Goal: Task Accomplishment & Management: Use online tool/utility

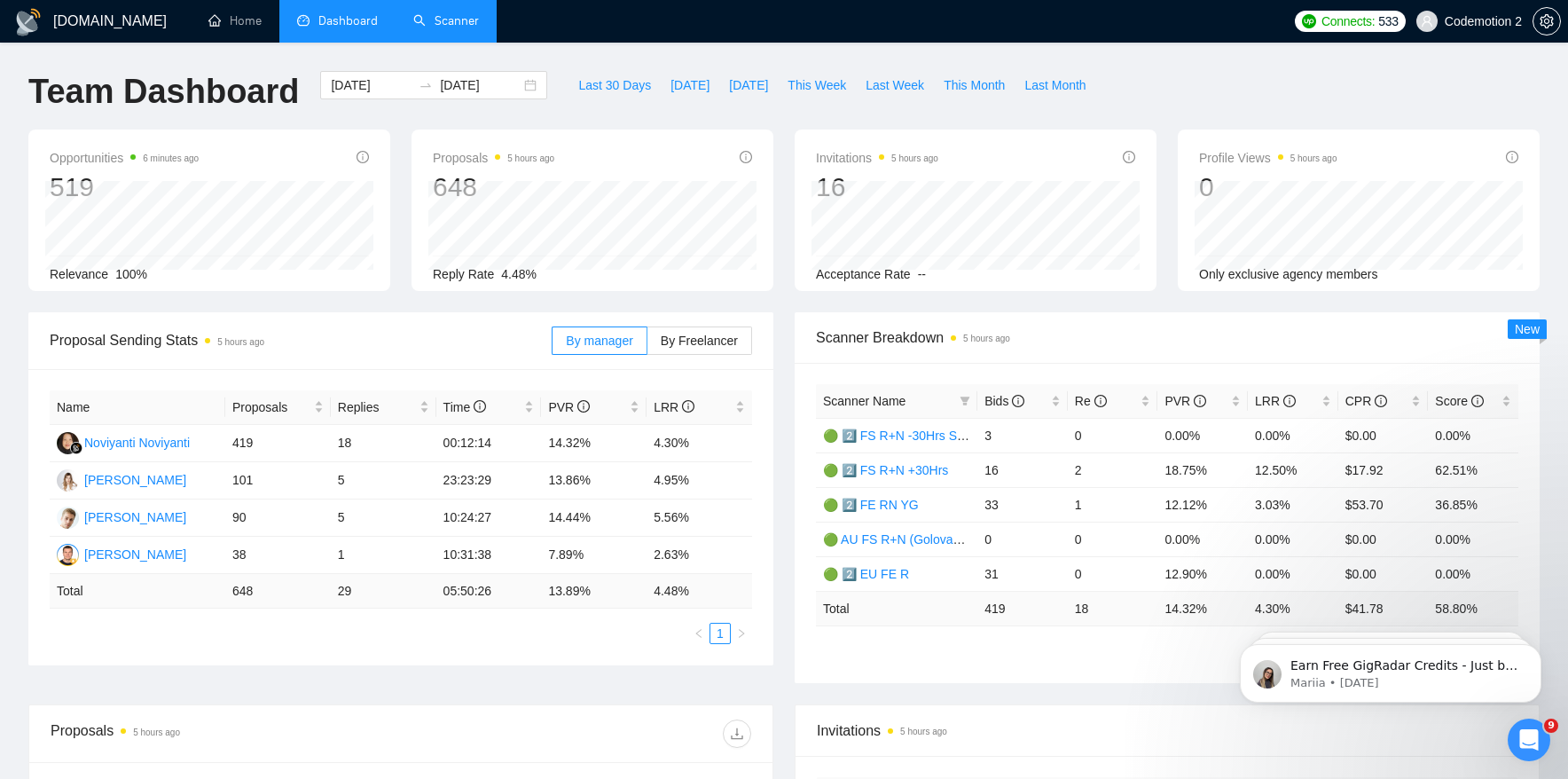
click at [454, 25] on link "Scanner" at bounding box center [445, 20] width 65 height 15
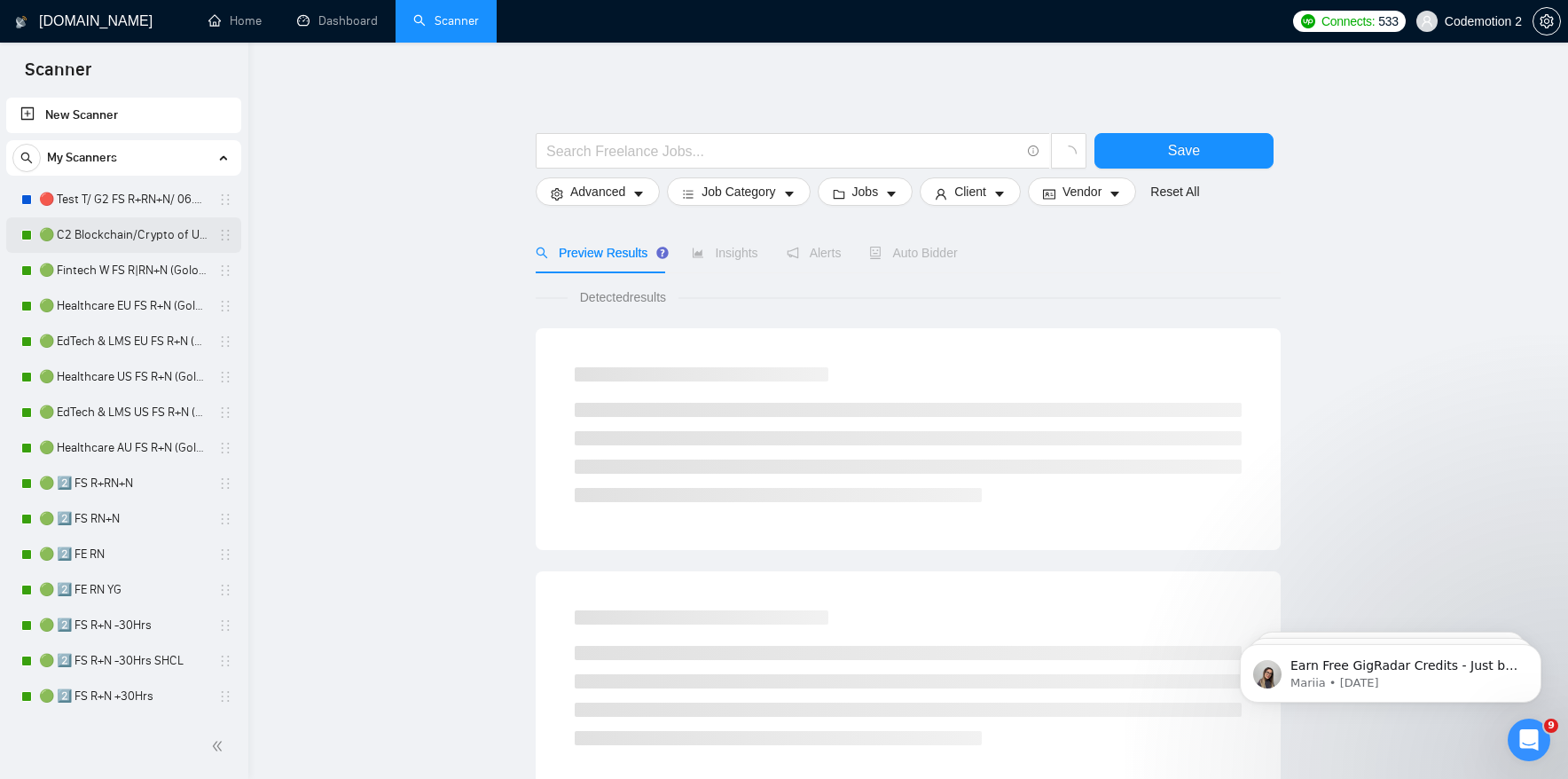
click at [111, 230] on link "🟢 C2 Blockchain/Crypto of US FS R+N" at bounding box center [123, 235] width 169 height 35
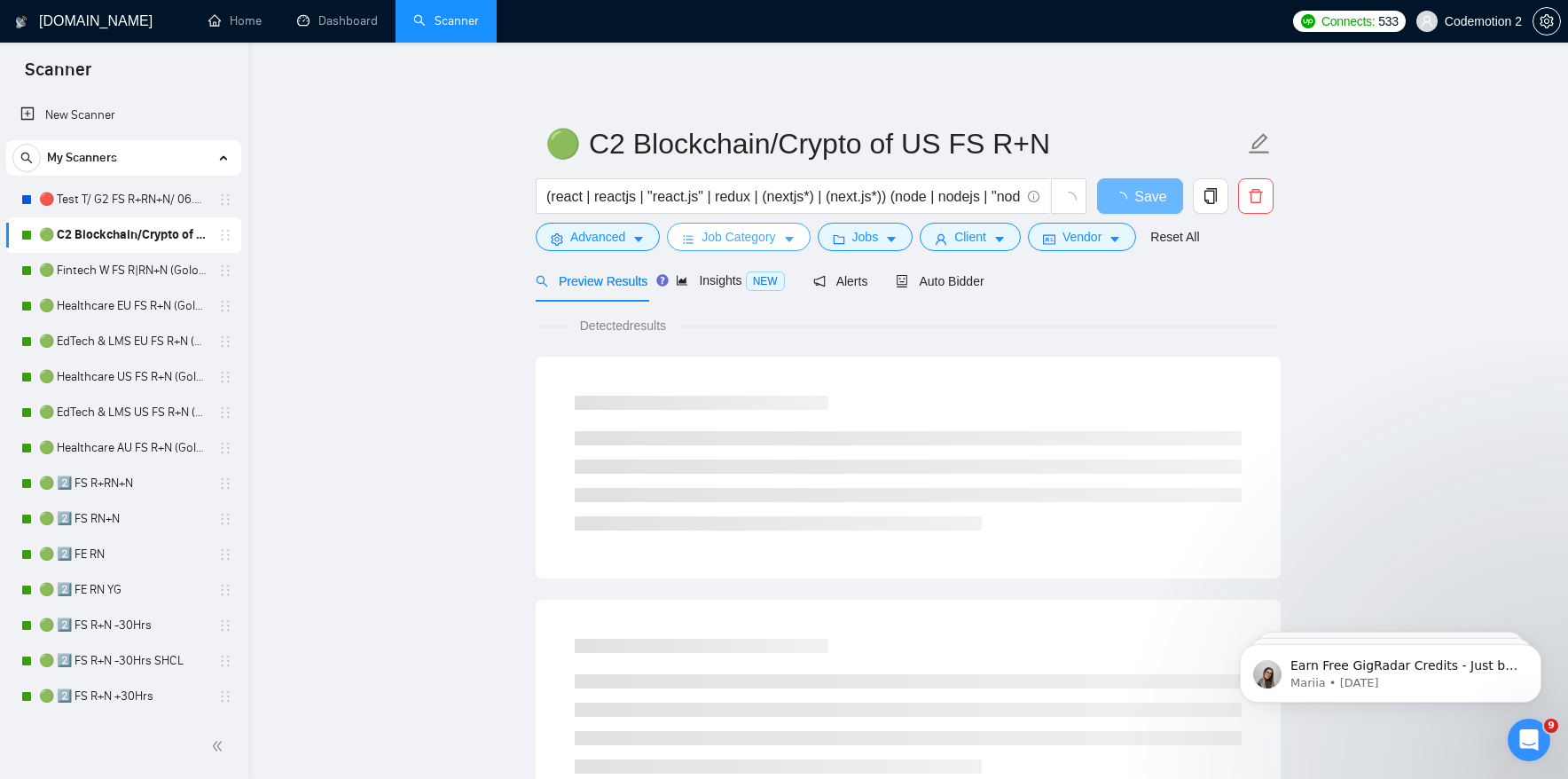
click at [784, 239] on button "Job Category" at bounding box center [738, 236] width 143 height 29
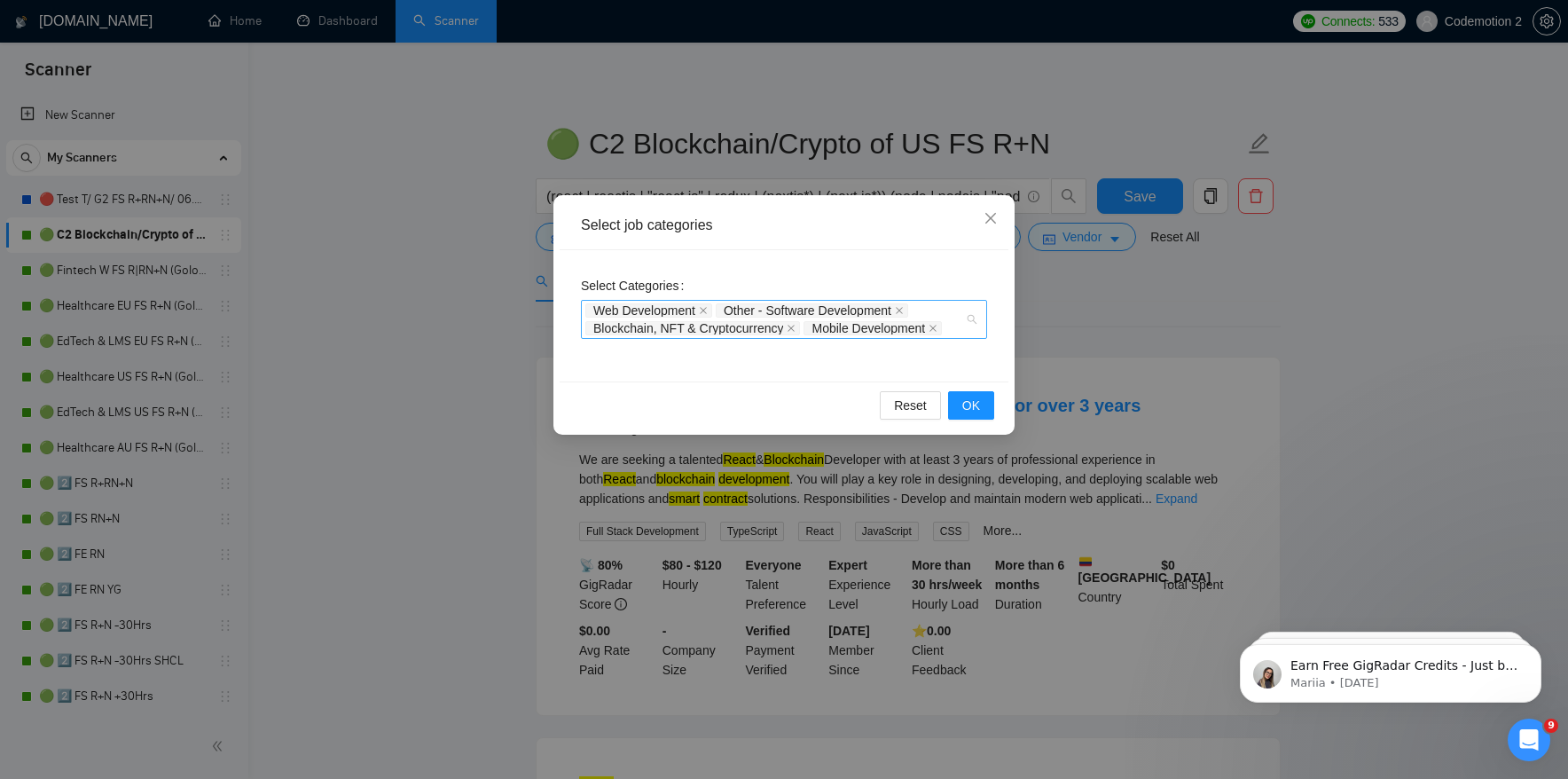
click at [971, 319] on div "Web Development Other - Software Development Blockchain, NFT & Cryptocurrency M…" at bounding box center [784, 319] width 407 height 39
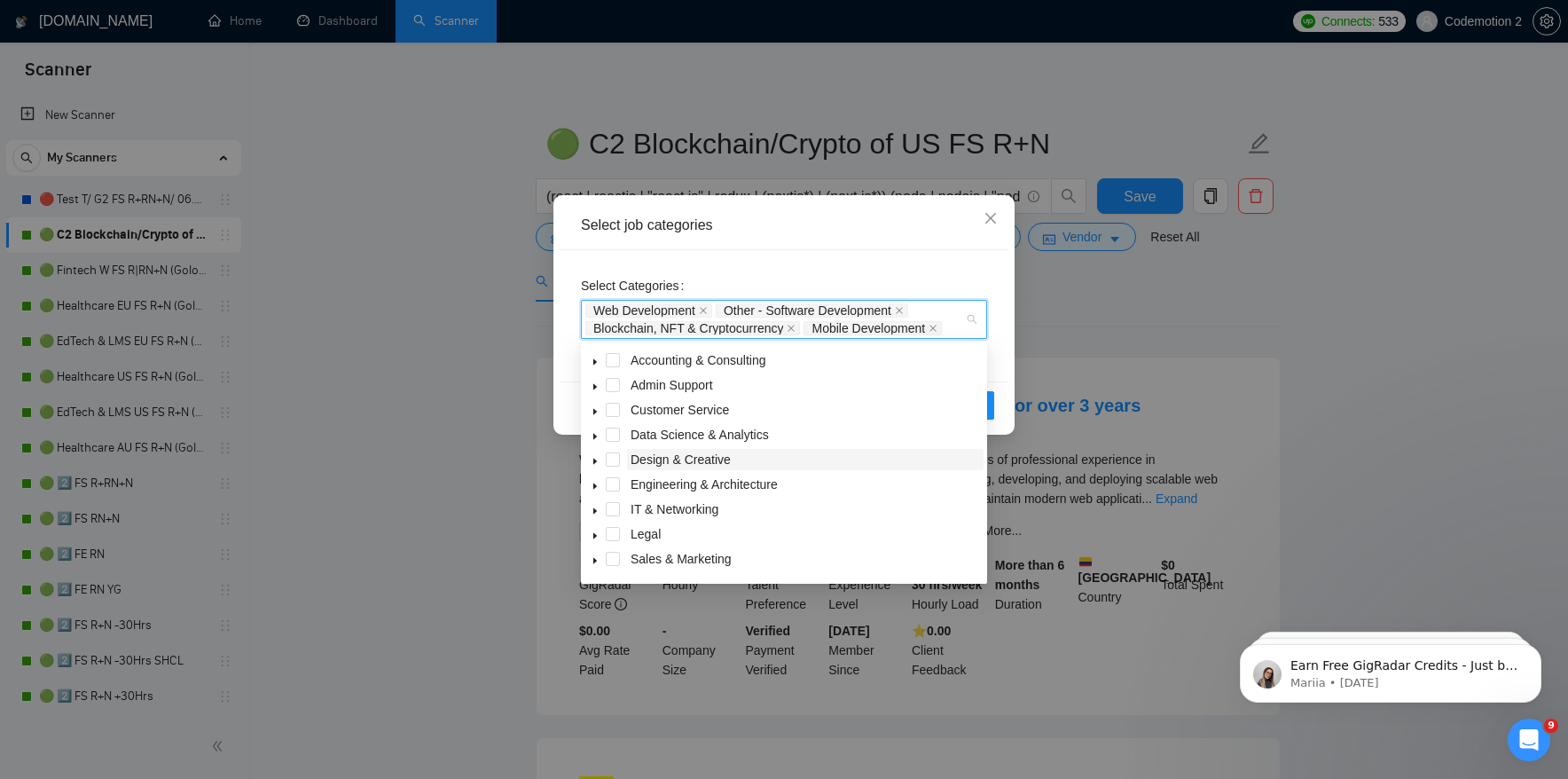
scroll to position [71, 0]
click at [612, 537] on span at bounding box center [612, 537] width 14 height 14
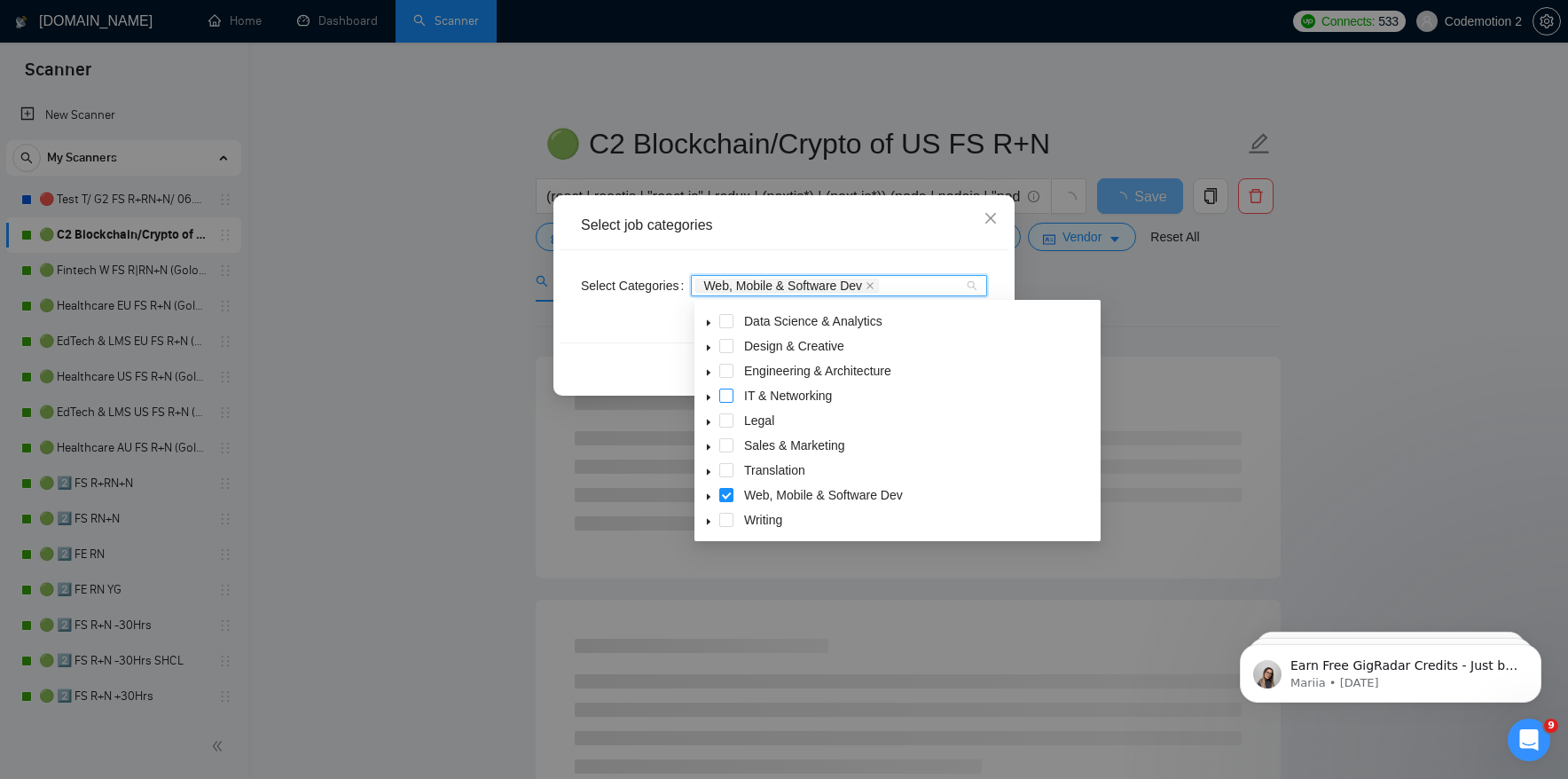
click at [728, 391] on span at bounding box center [725, 395] width 14 height 14
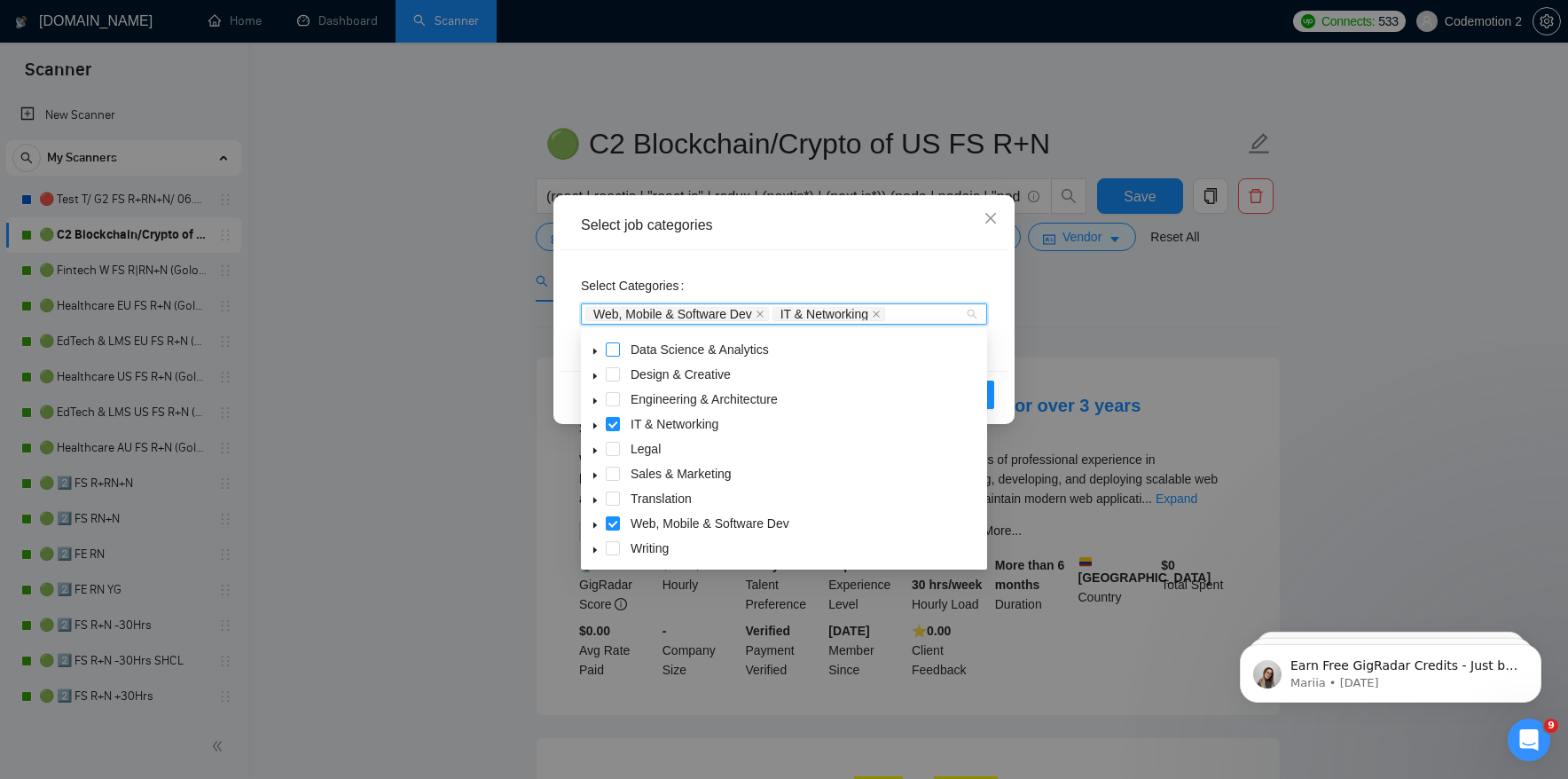
click at [615, 348] on span at bounding box center [612, 348] width 14 height 14
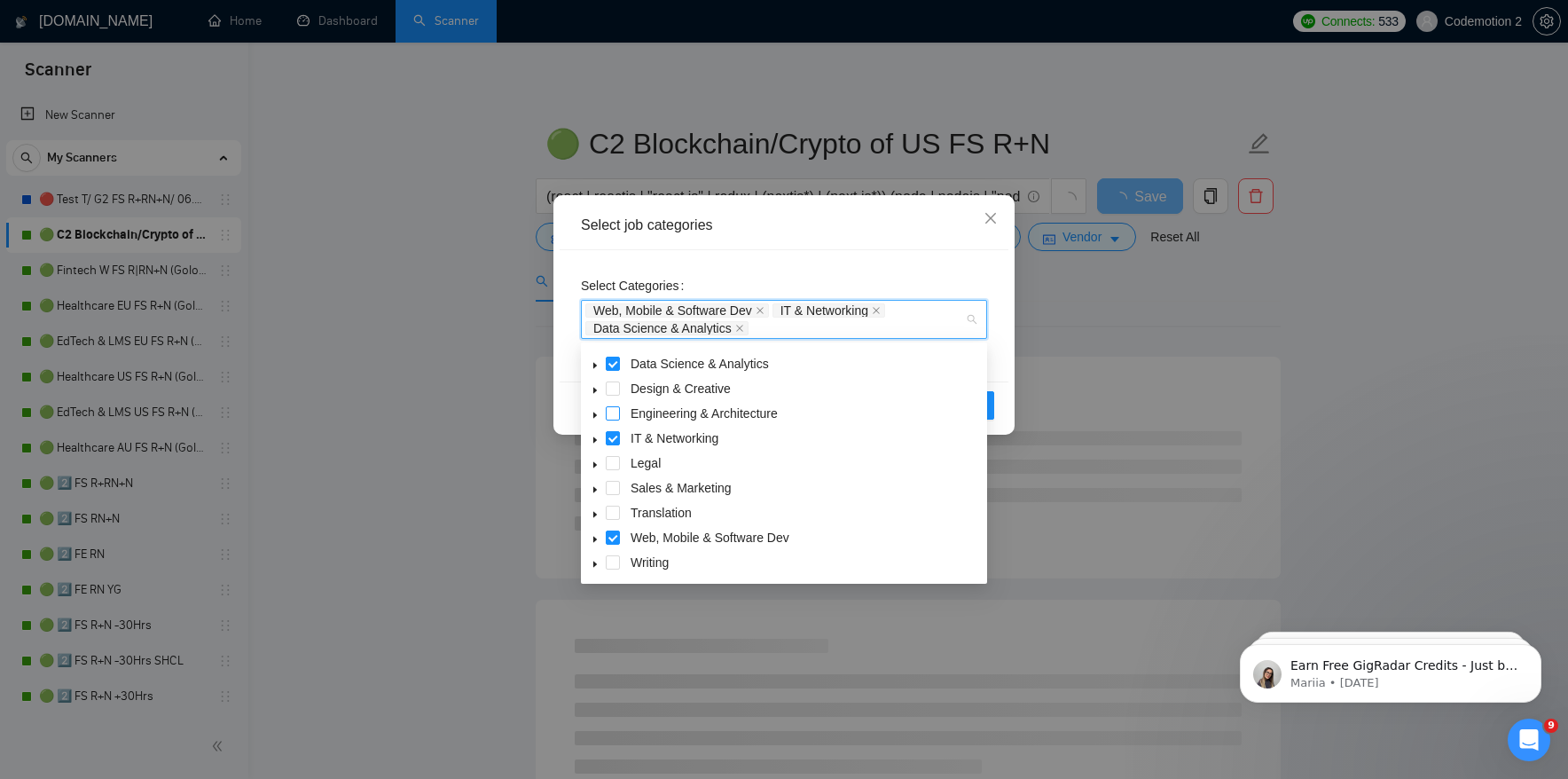
click at [615, 411] on span at bounding box center [612, 413] width 14 height 14
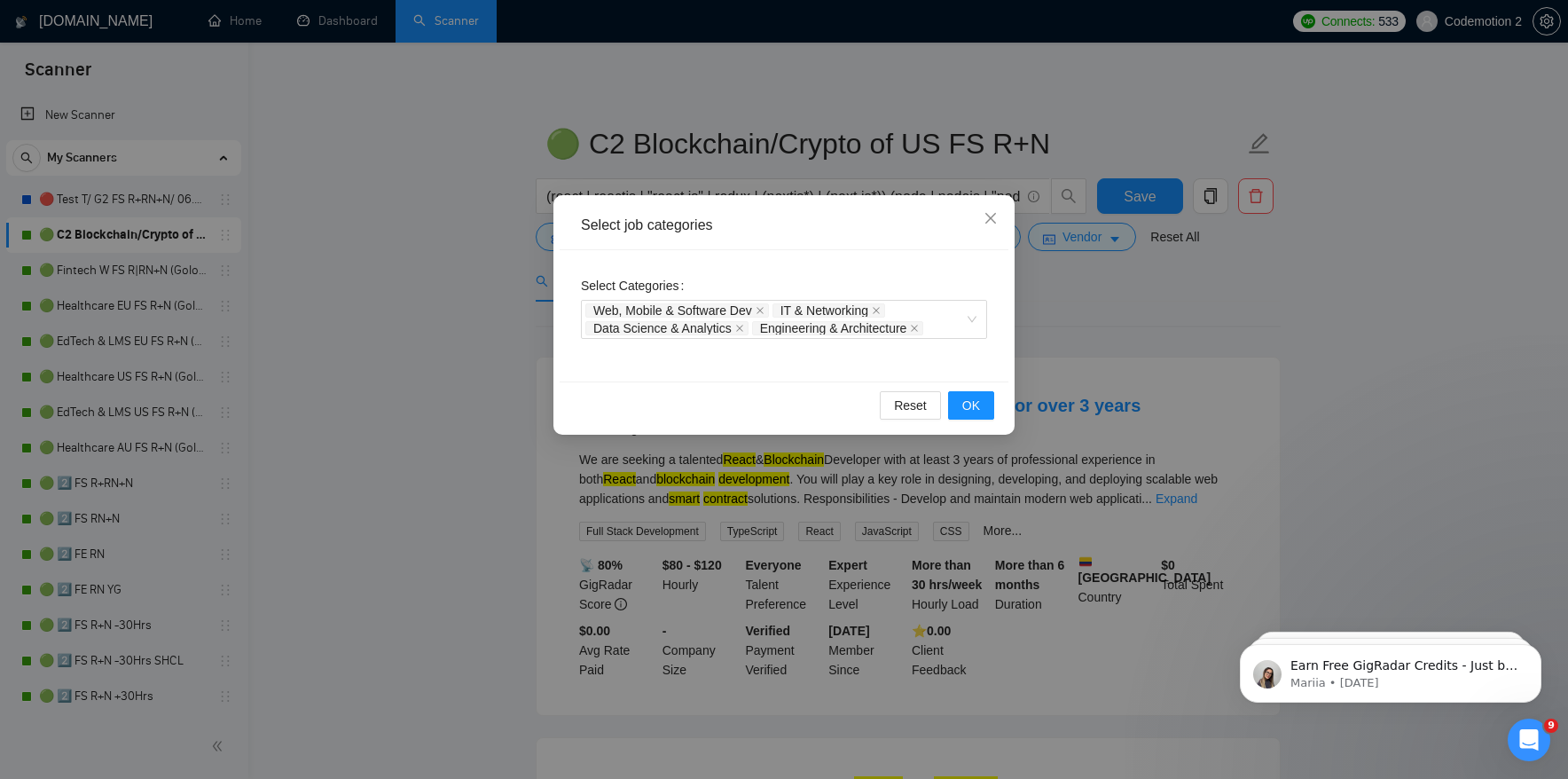
click at [1006, 330] on div "Select Categories Web, Mobile & Software Dev IT & Networking Data Science & Ana…" at bounding box center [784, 315] width 449 height 131
click at [977, 422] on div "Reset OK" at bounding box center [784, 405] width 449 height 47
click at [977, 406] on span "OK" at bounding box center [971, 405] width 18 height 19
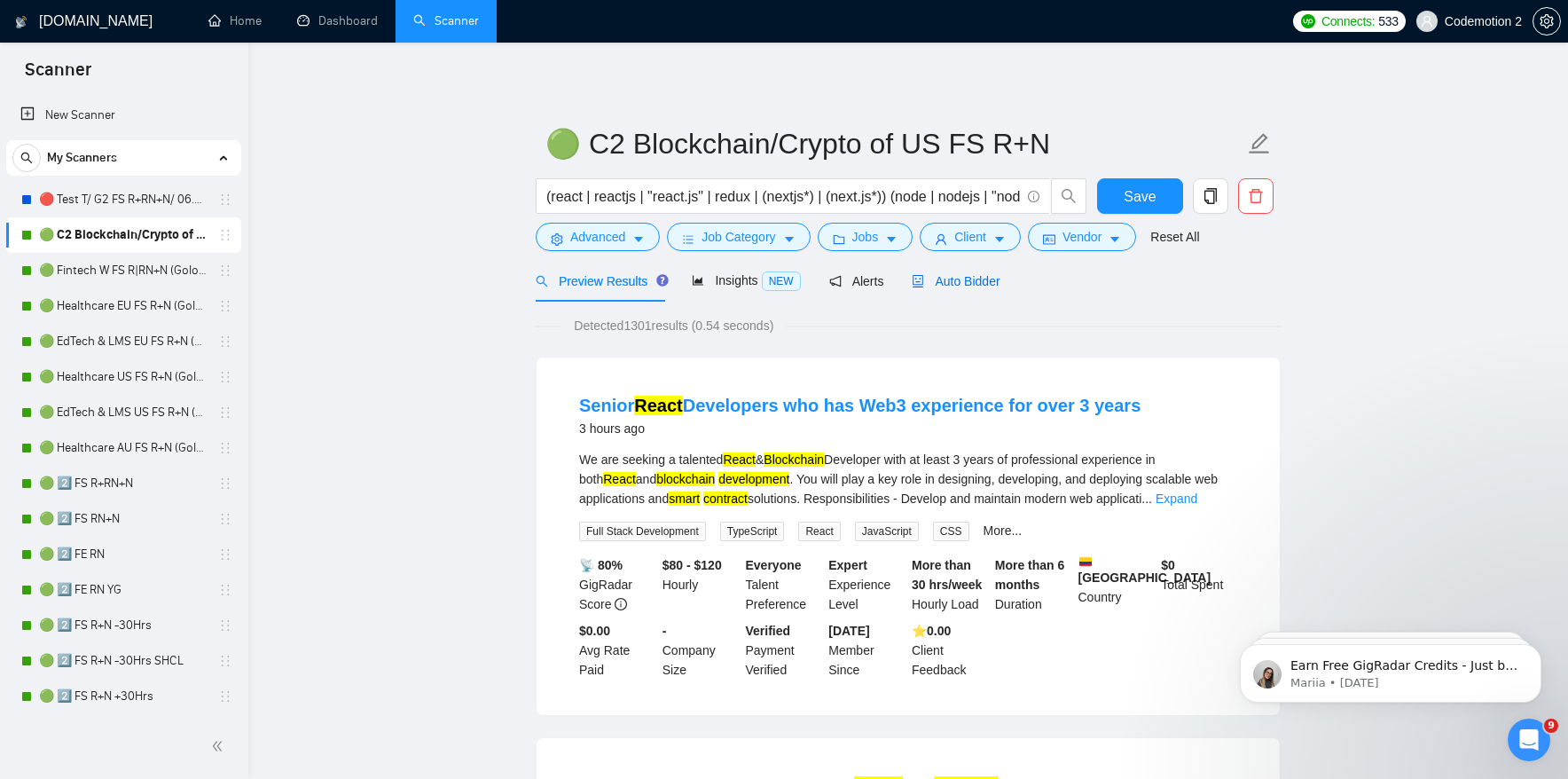
click at [948, 285] on span "Auto Bidder" at bounding box center [955, 280] width 88 height 14
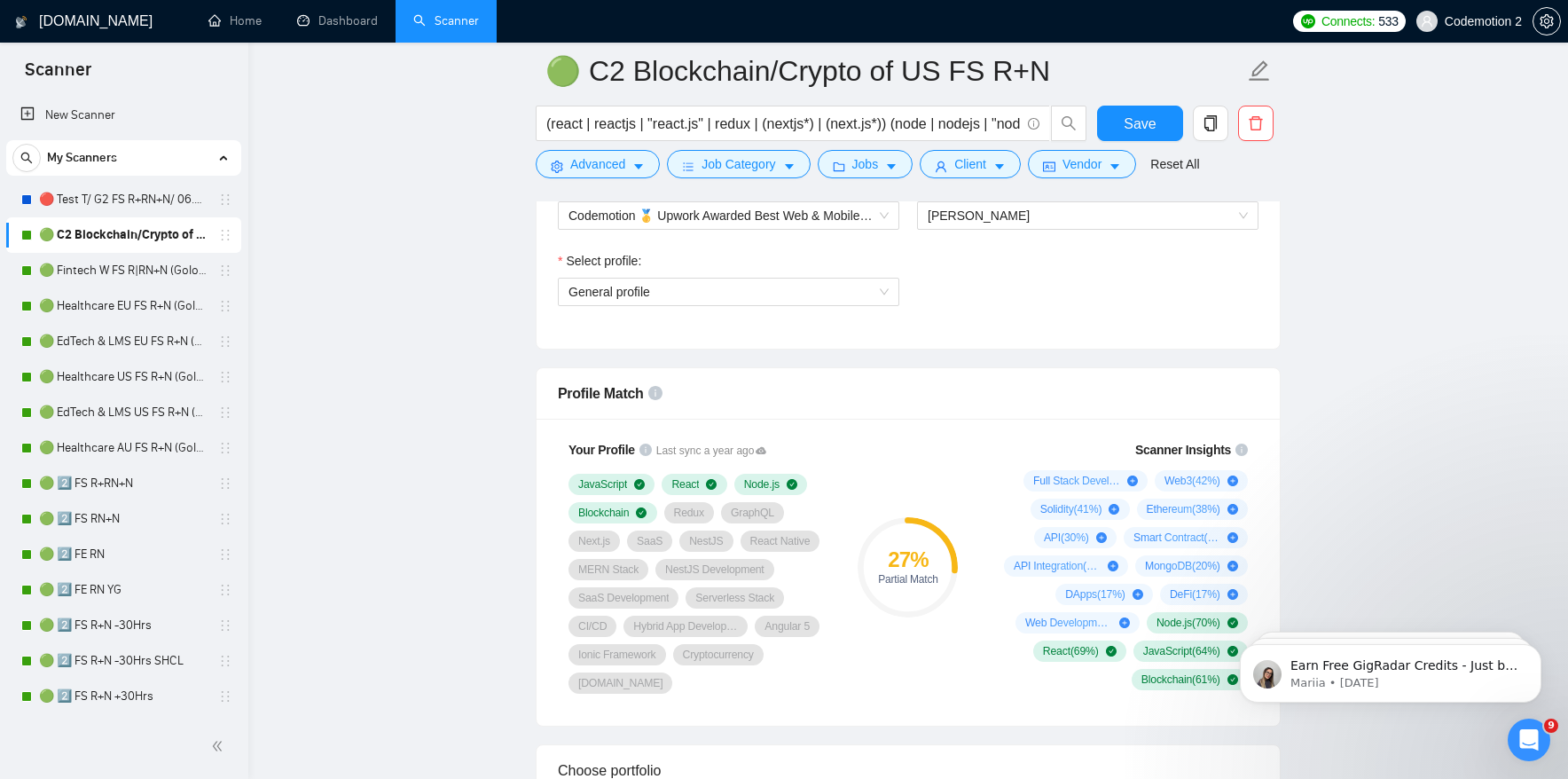
scroll to position [890, 0]
